Goal: Information Seeking & Learning: Learn about a topic

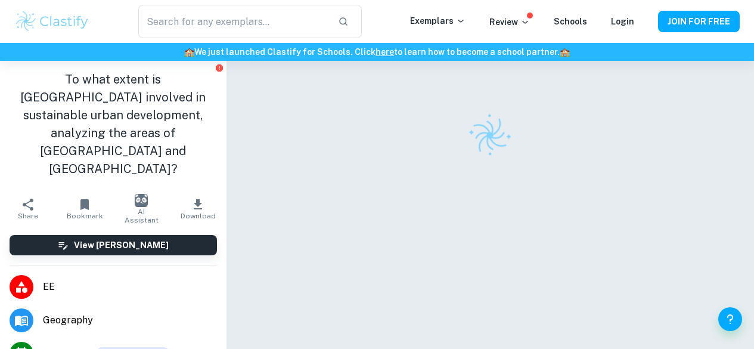
scroll to position [61, 0]
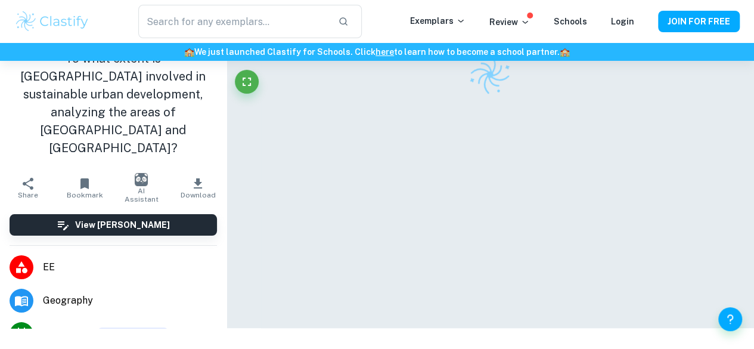
scroll to position [298, 0]
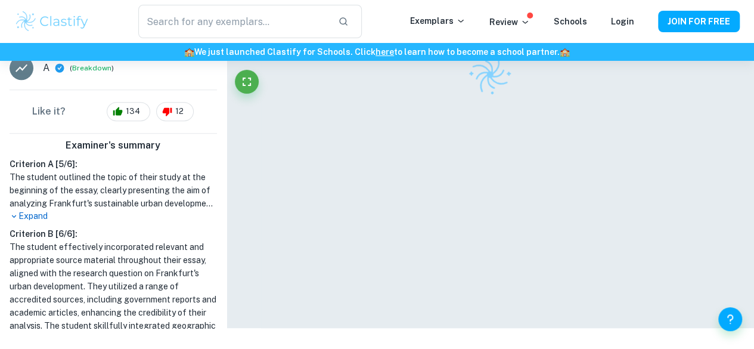
click at [410, 260] on div at bounding box center [490, 164] width 458 height 328
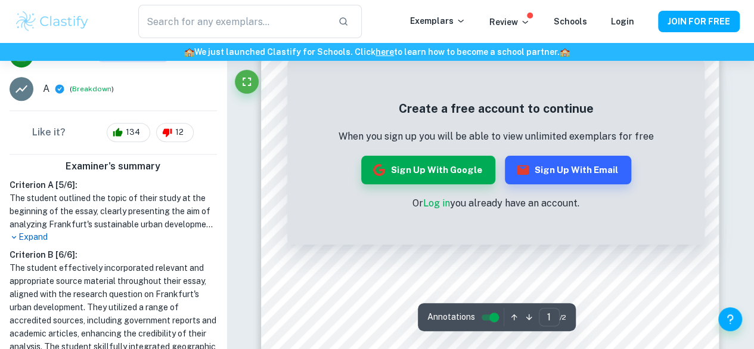
scroll to position [358, 0]
